Goal: Information Seeking & Learning: Compare options

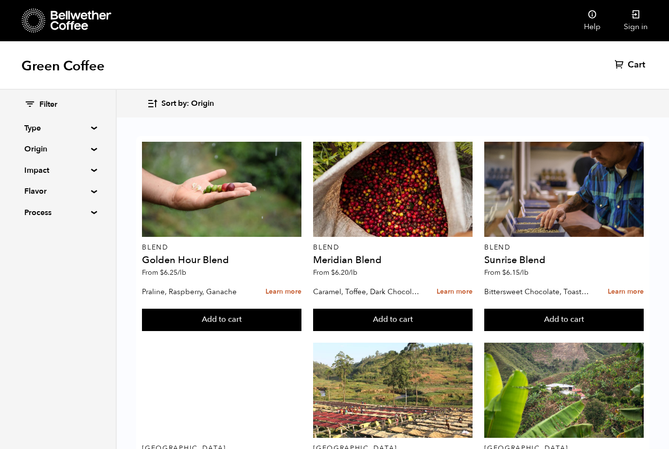
scroll to position [910, 0]
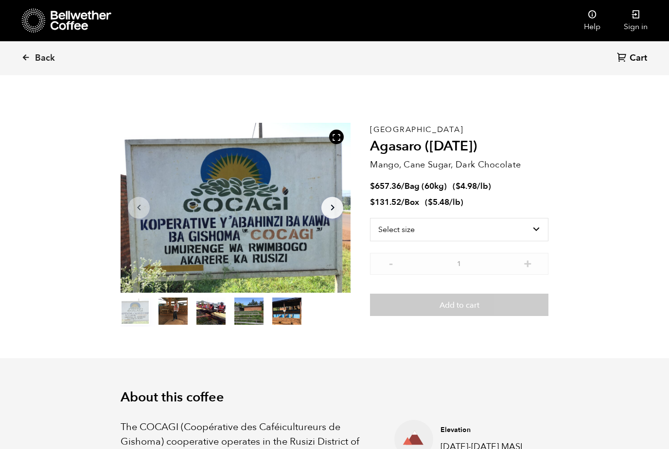
scroll to position [423, 416]
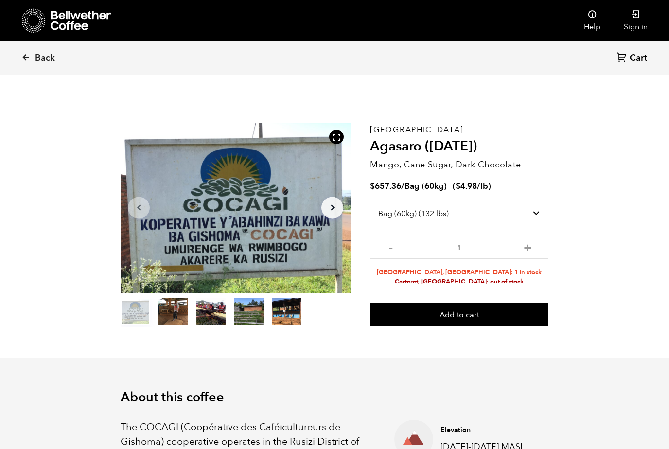
select select "box"
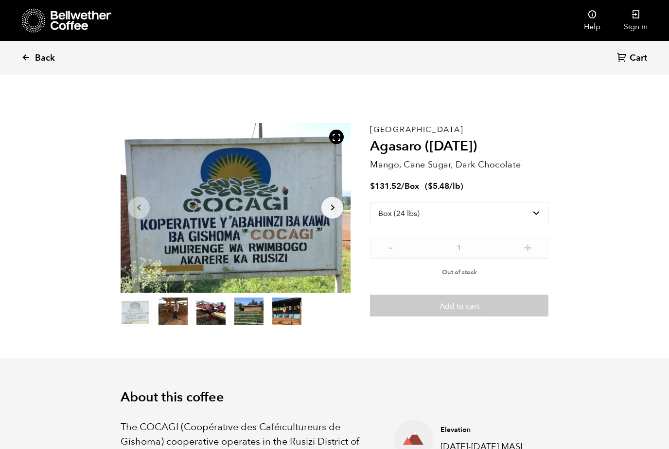
click at [26, 60] on icon at bounding box center [25, 57] width 9 height 9
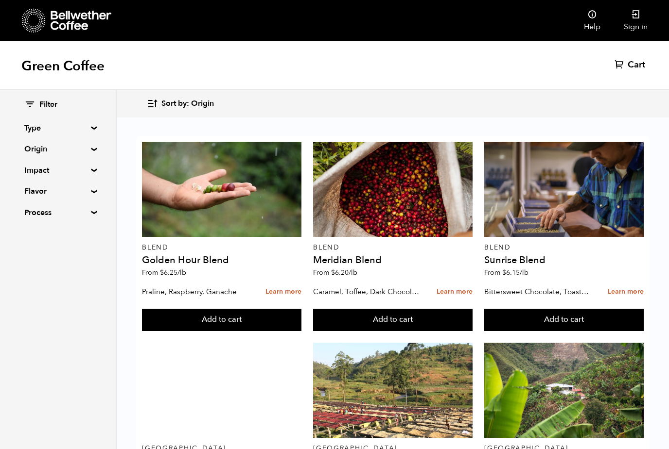
scroll to position [140, 0]
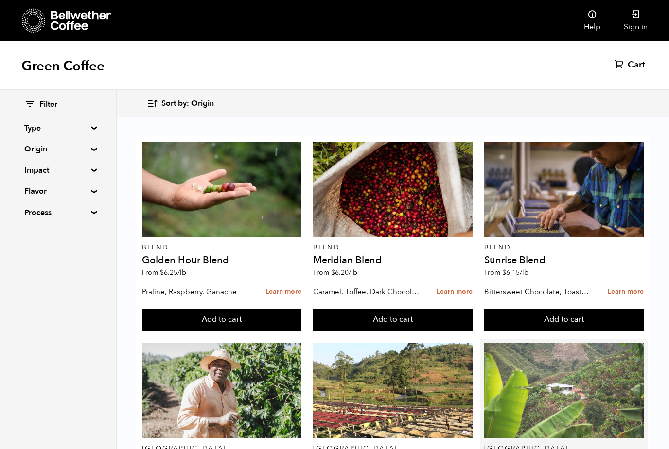
click at [572, 343] on div at bounding box center [563, 390] width 159 height 95
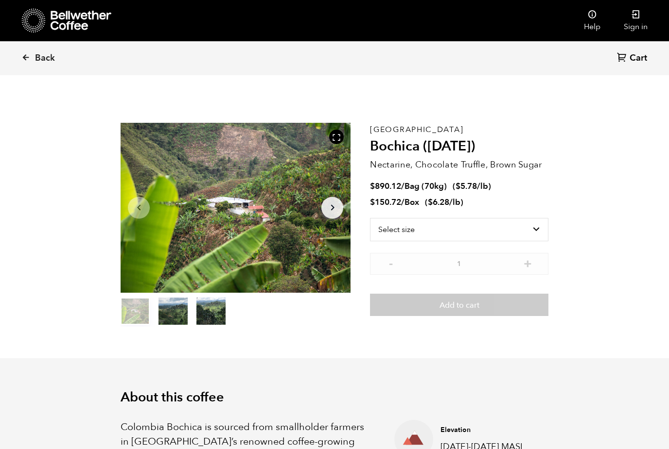
scroll to position [423, 416]
select select "bag"
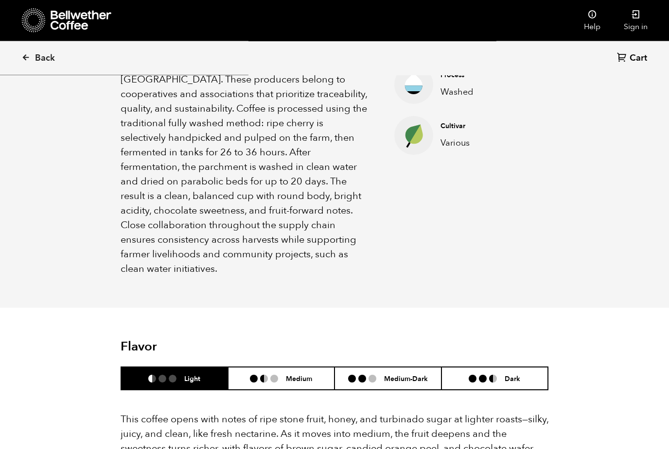
scroll to position [406, 0]
click at [279, 367] on li "Medium" at bounding box center [281, 378] width 107 height 23
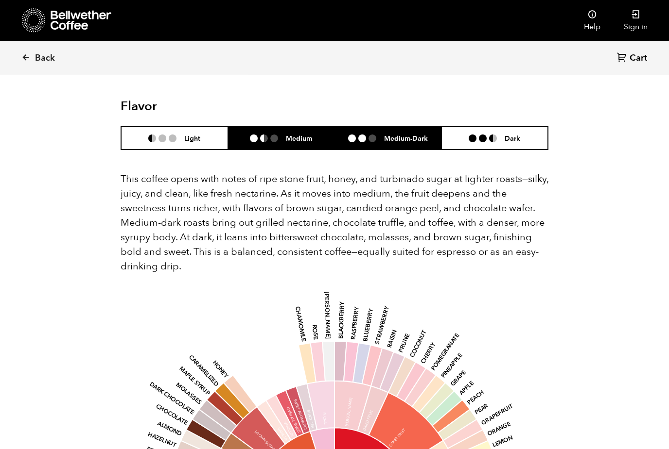
scroll to position [647, 0]
click at [391, 127] on li "Medium-Dark" at bounding box center [387, 138] width 107 height 23
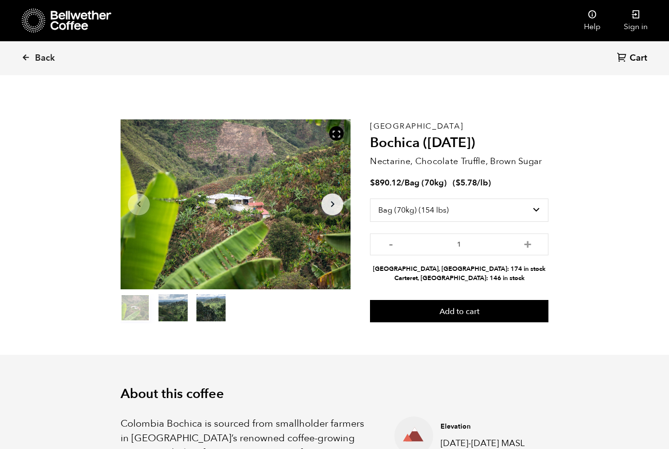
scroll to position [0, 0]
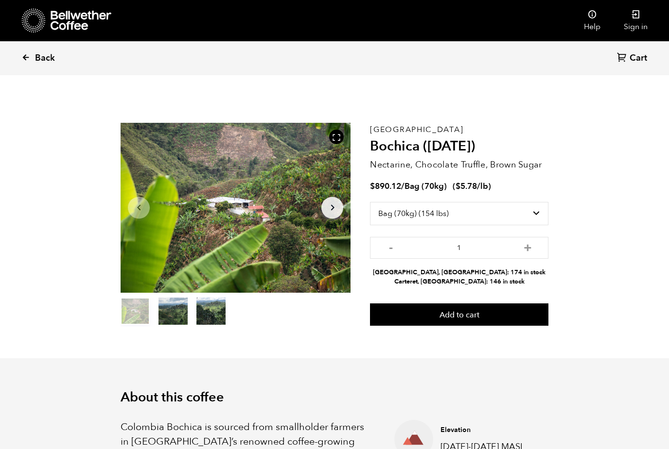
click at [28, 58] on icon at bounding box center [25, 57] width 9 height 9
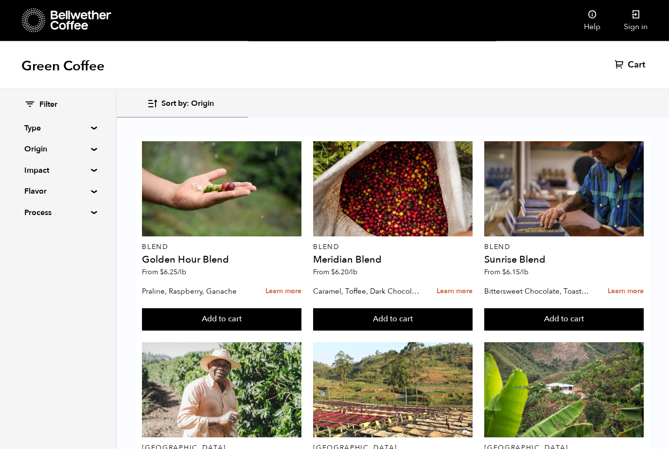
scroll to position [322, 0]
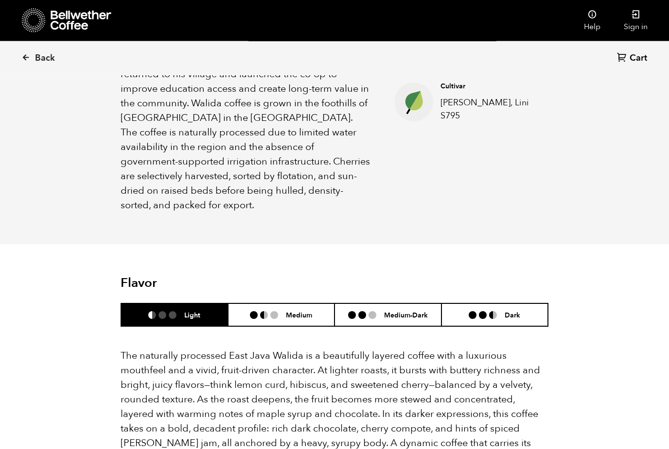
scroll to position [441, 0]
click at [273, 311] on li at bounding box center [274, 315] width 8 height 8
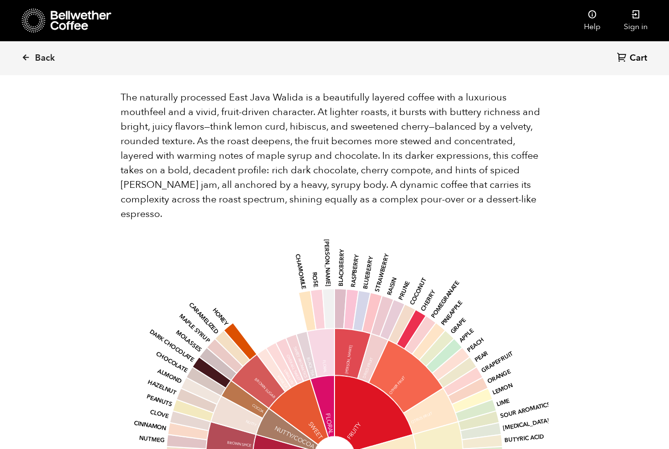
scroll to position [686, 0]
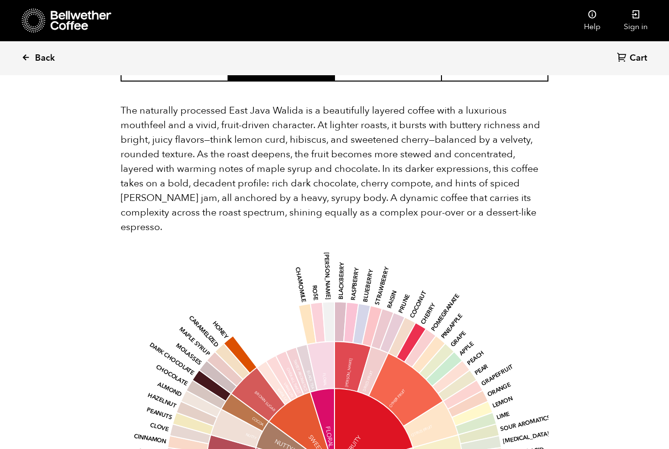
click at [25, 63] on link "Back" at bounding box center [51, 58] width 60 height 33
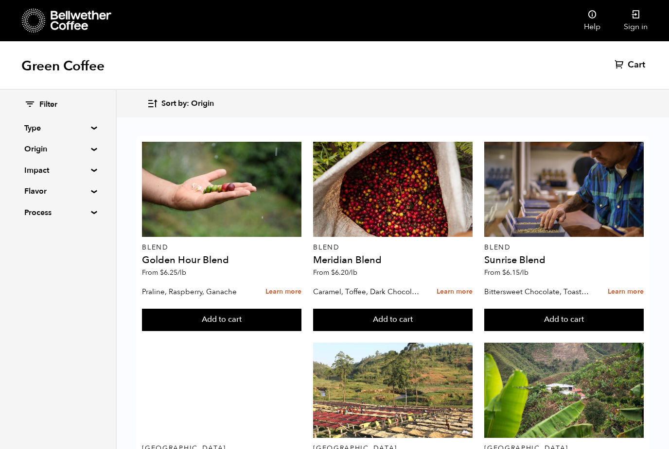
scroll to position [1086, 0]
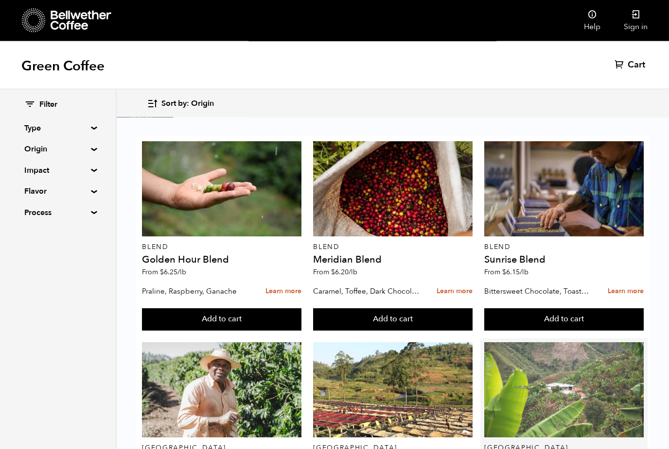
scroll to position [0, 0]
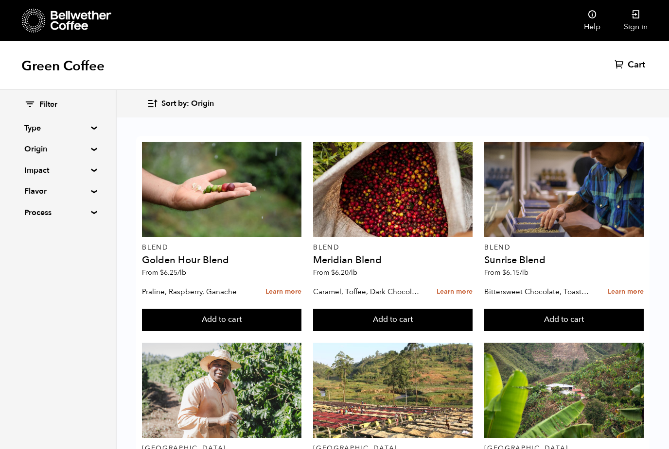
click at [91, 192] on summary "Flavor" at bounding box center [57, 192] width 67 height 12
click at [30, 256] on input "Fruity" at bounding box center [28, 256] width 9 height 9
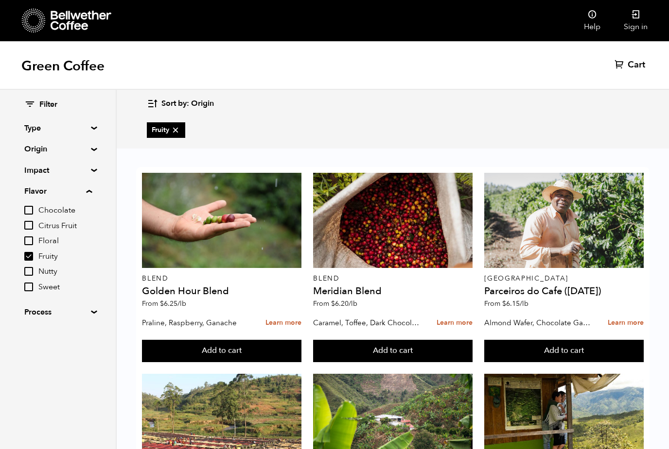
click at [30, 256] on input "Fruity" at bounding box center [28, 256] width 9 height 9
checkbox input "false"
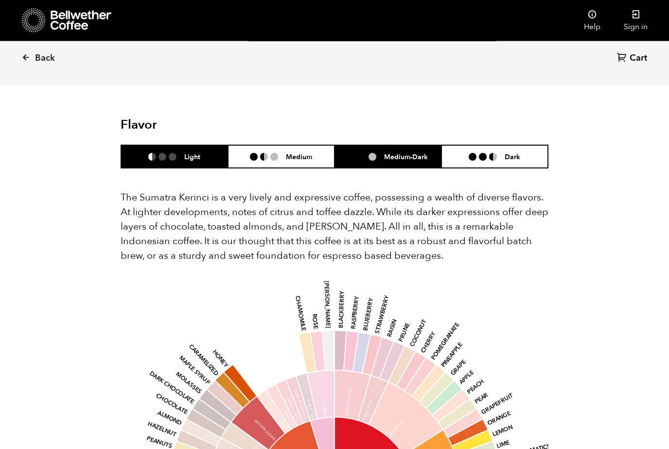
scroll to position [891, 0]
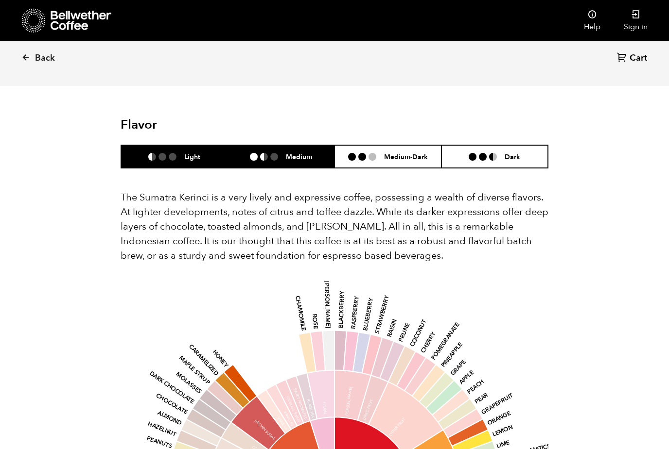
click at [308, 157] on h6 "Medium" at bounding box center [299, 157] width 26 height 8
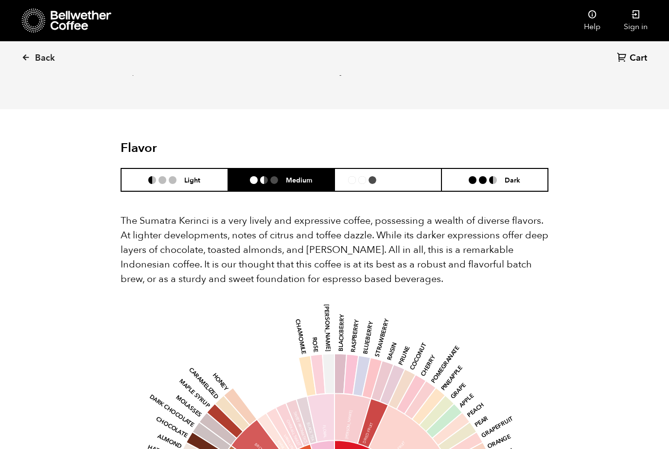
scroll to position [866, 0]
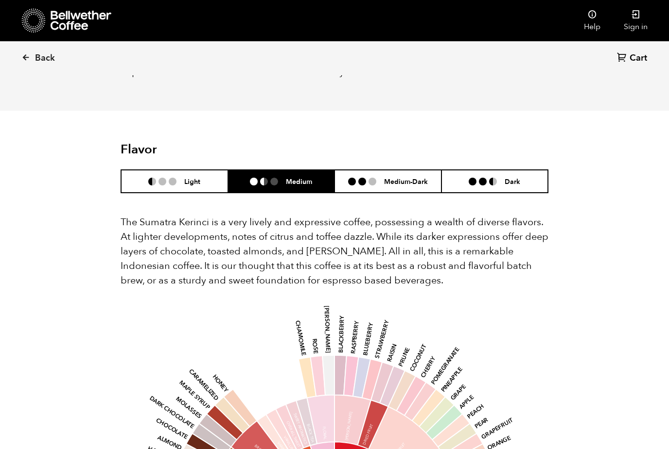
click at [385, 170] on ul "Light Medium Medium-Dark Dark" at bounding box center [334, 182] width 428 height 24
click at [387, 185] on h6 "Medium-Dark" at bounding box center [406, 181] width 44 height 8
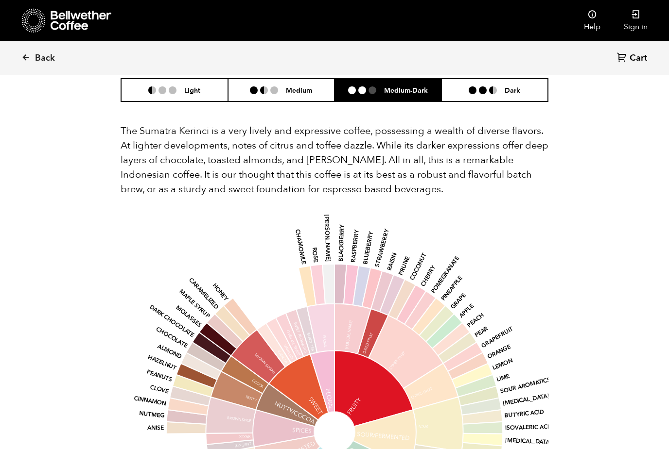
scroll to position [957, 0]
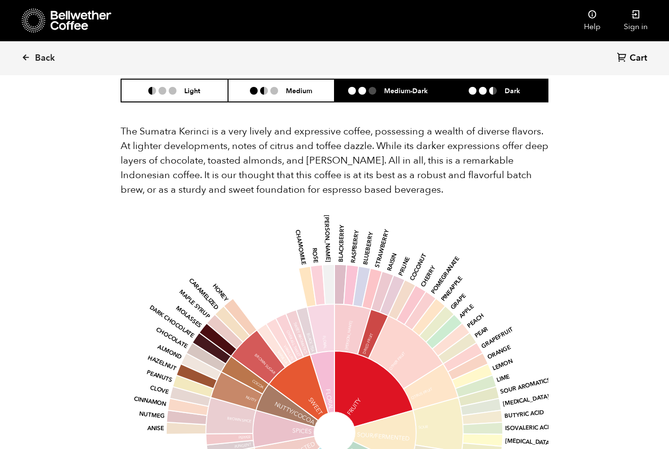
click at [514, 86] on h6 "Dark" at bounding box center [512, 90] width 16 height 8
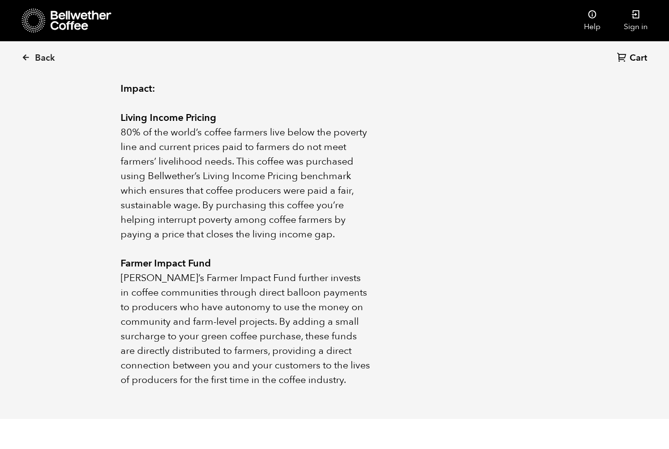
scroll to position [498, 0]
